Goal: Transaction & Acquisition: Purchase product/service

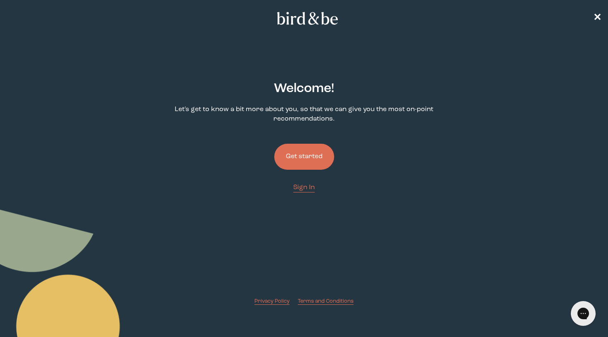
click at [307, 155] on button "Get started" at bounding box center [304, 157] width 60 height 26
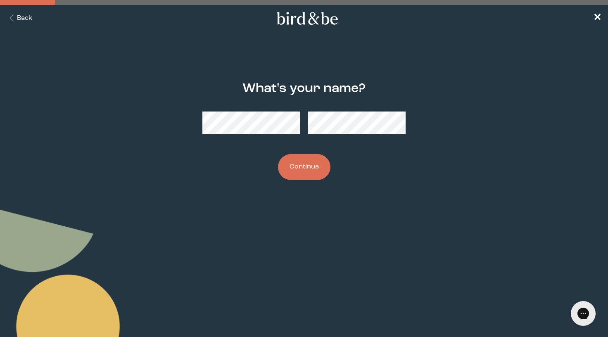
click at [319, 170] on button "Continue" at bounding box center [304, 167] width 52 height 26
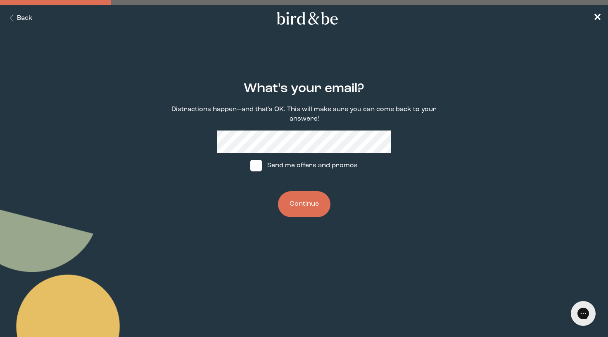
click at [313, 207] on button "Continue" at bounding box center [304, 204] width 52 height 26
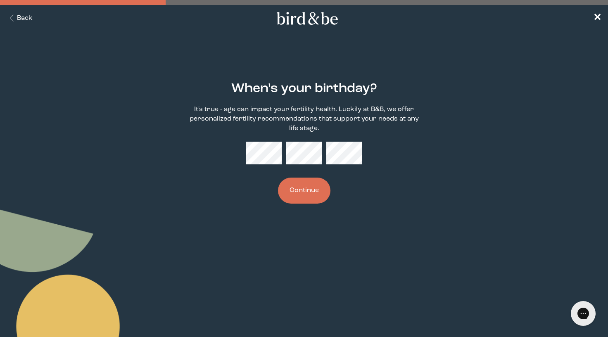
click at [307, 199] on button "Continue" at bounding box center [304, 191] width 52 height 26
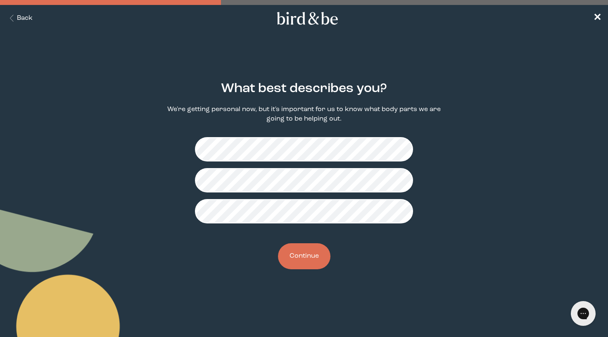
click at [300, 256] on button "Continue" at bounding box center [304, 256] width 52 height 26
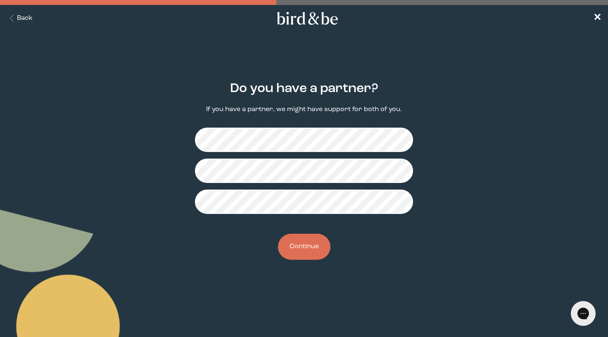
click at [299, 248] on button "Continue" at bounding box center [304, 247] width 52 height 26
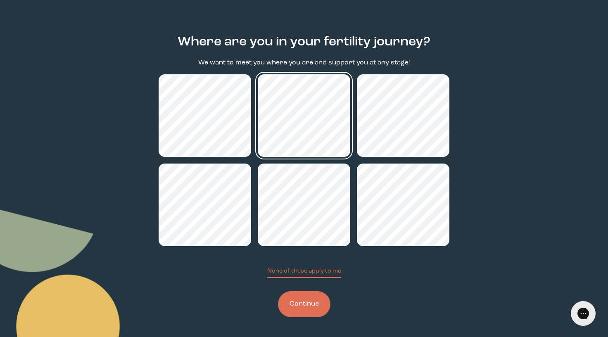
scroll to position [47, 0]
click at [312, 300] on button "Continue" at bounding box center [304, 304] width 52 height 26
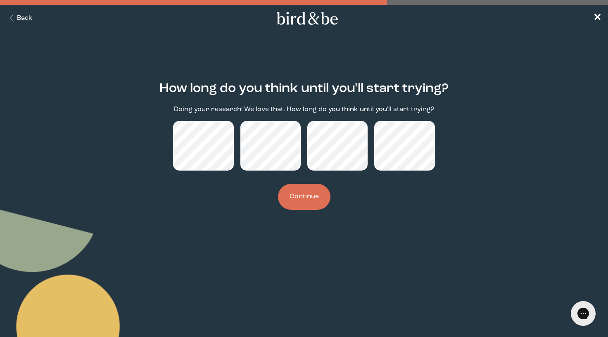
click at [304, 202] on button "Continue" at bounding box center [304, 197] width 52 height 26
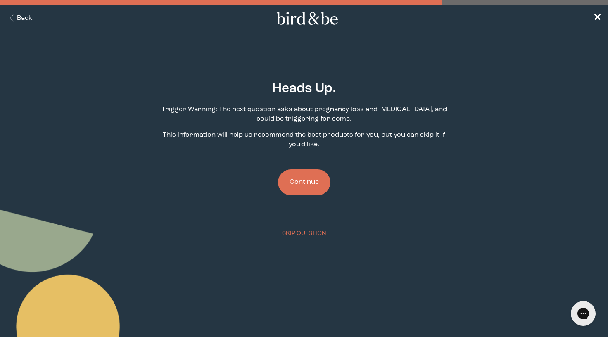
click at [293, 185] on button "Continue" at bounding box center [304, 182] width 52 height 26
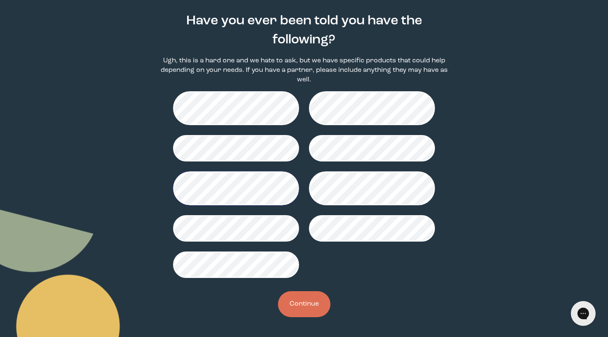
scroll to position [68, 0]
click at [305, 303] on button "Continue" at bounding box center [304, 304] width 52 height 26
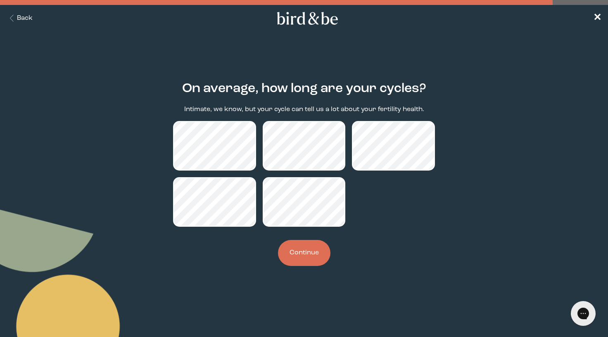
click at [306, 254] on button "Continue" at bounding box center [304, 253] width 52 height 26
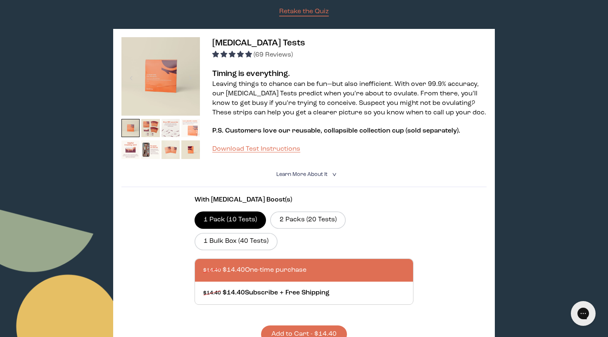
scroll to position [120, 0]
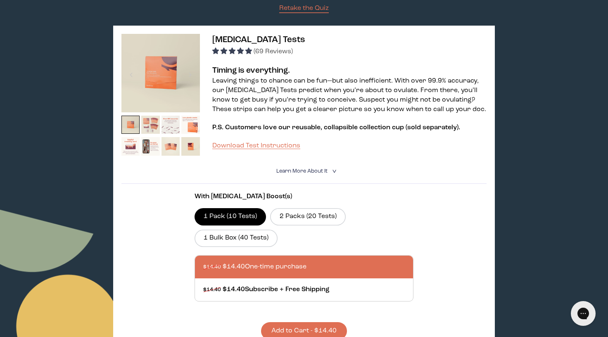
click at [156, 130] on img at bounding box center [150, 125] width 19 height 19
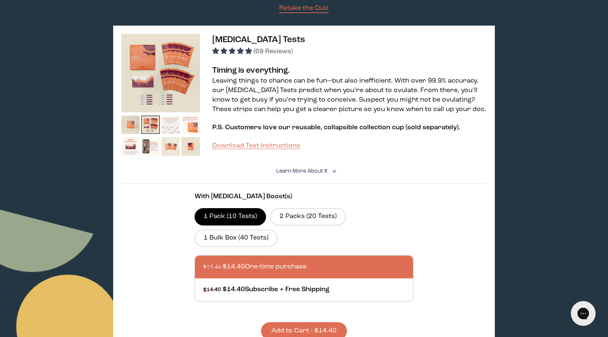
click at [175, 128] on img at bounding box center [171, 125] width 19 height 19
click at [170, 122] on img at bounding box center [171, 125] width 19 height 19
click at [197, 127] on img at bounding box center [190, 125] width 19 height 19
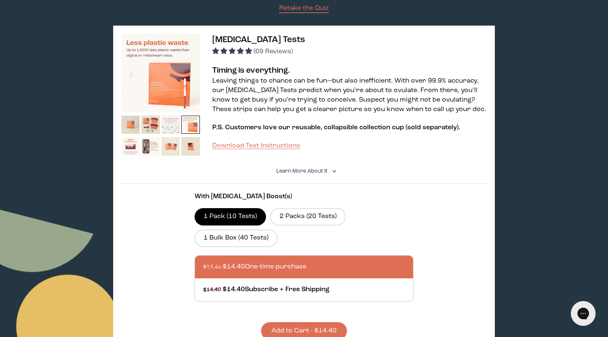
click at [171, 128] on img at bounding box center [171, 125] width 19 height 19
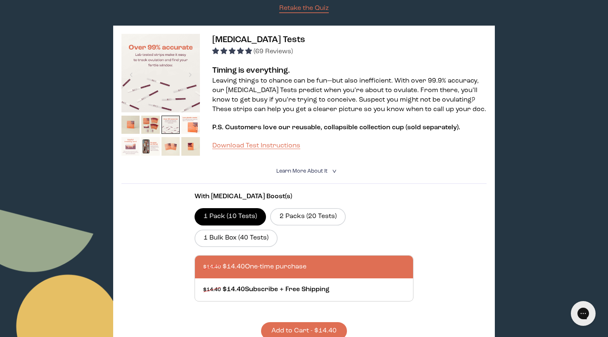
click at [132, 146] on img at bounding box center [130, 146] width 19 height 19
click at [152, 148] on img at bounding box center [150, 146] width 19 height 19
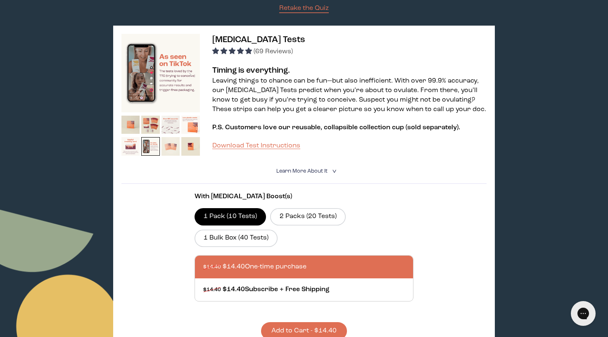
click at [169, 149] on img at bounding box center [171, 146] width 19 height 19
click at [197, 151] on img at bounding box center [190, 146] width 19 height 19
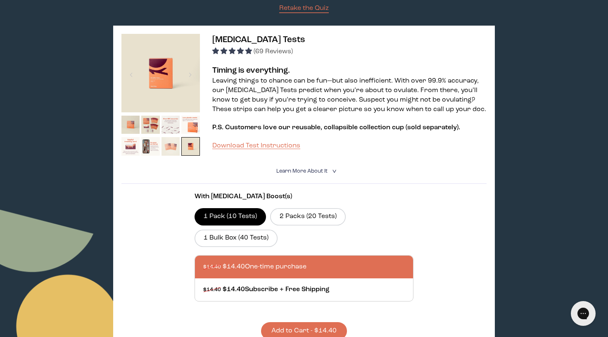
click at [171, 148] on img at bounding box center [171, 146] width 19 height 19
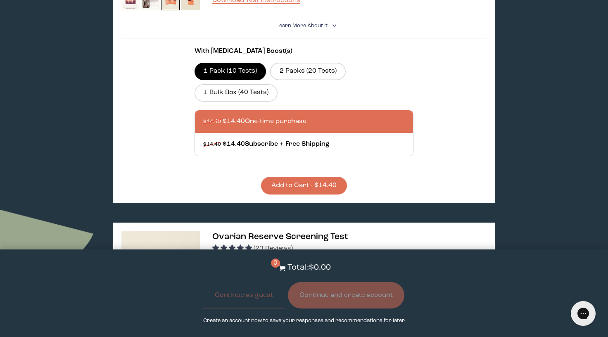
scroll to position [266, 0]
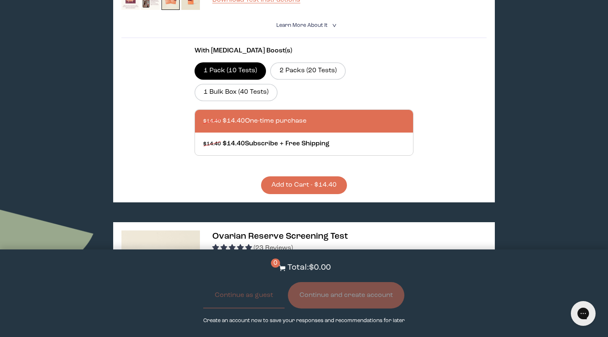
click at [288, 117] on div at bounding box center [312, 121] width 219 height 23
click at [203, 117] on input "$14.40 $14.40 One-time purchase" at bounding box center [203, 116] width 0 height 0
click at [295, 187] on button "Add to Cart - $14.40" at bounding box center [304, 185] width 86 height 18
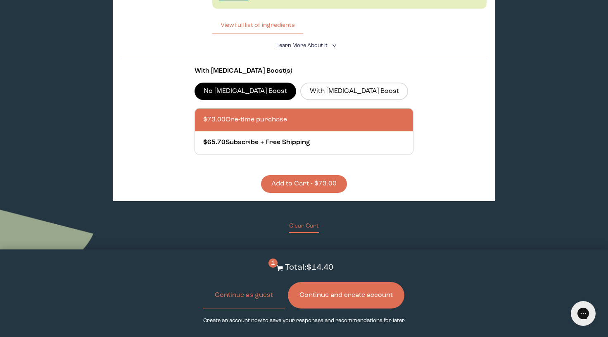
scroll to position [1087, 0]
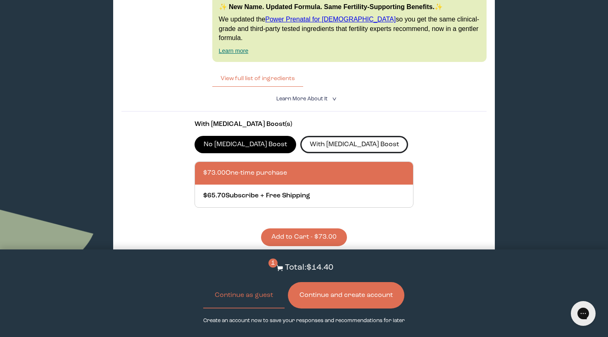
click at [326, 136] on label "With CoQ10 Boost" at bounding box center [354, 144] width 108 height 17
click at [0, 0] on input "With CoQ10 Boost" at bounding box center [0, 0] width 0 height 0
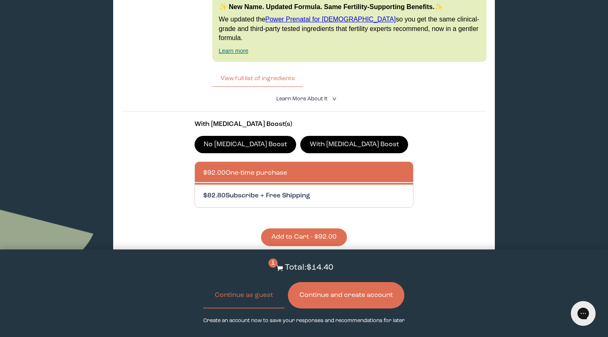
click at [298, 185] on div at bounding box center [312, 196] width 219 height 23
click at [203, 191] on input "$82.80 Subscribe + Free Shipping" at bounding box center [203, 191] width 0 height 0
radio input "true"
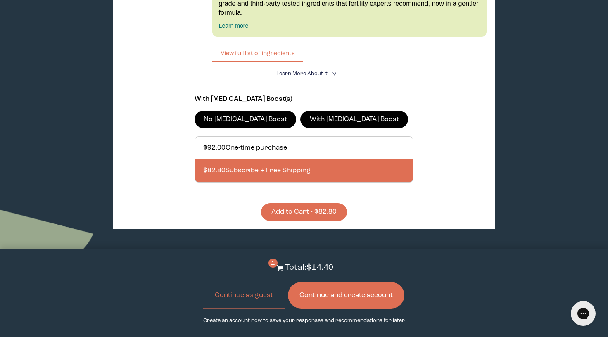
scroll to position [1119, 0]
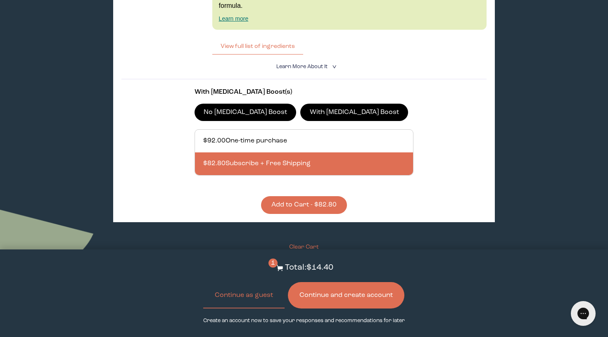
click at [312, 196] on button "Add to Cart - $82.80" at bounding box center [304, 205] width 86 height 18
click at [327, 296] on button "Continue and create account" at bounding box center [346, 295] width 117 height 26
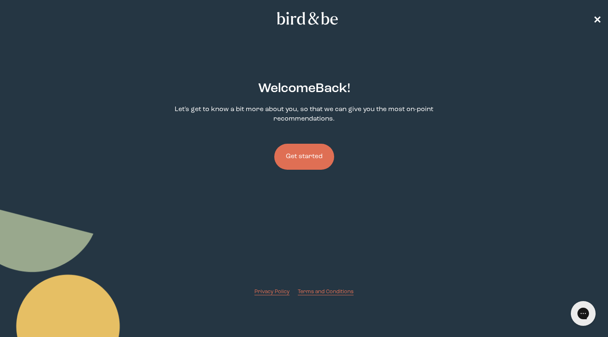
click at [597, 18] on span "✕" at bounding box center [597, 19] width 8 height 10
